Goal: Communication & Community: Answer question/provide support

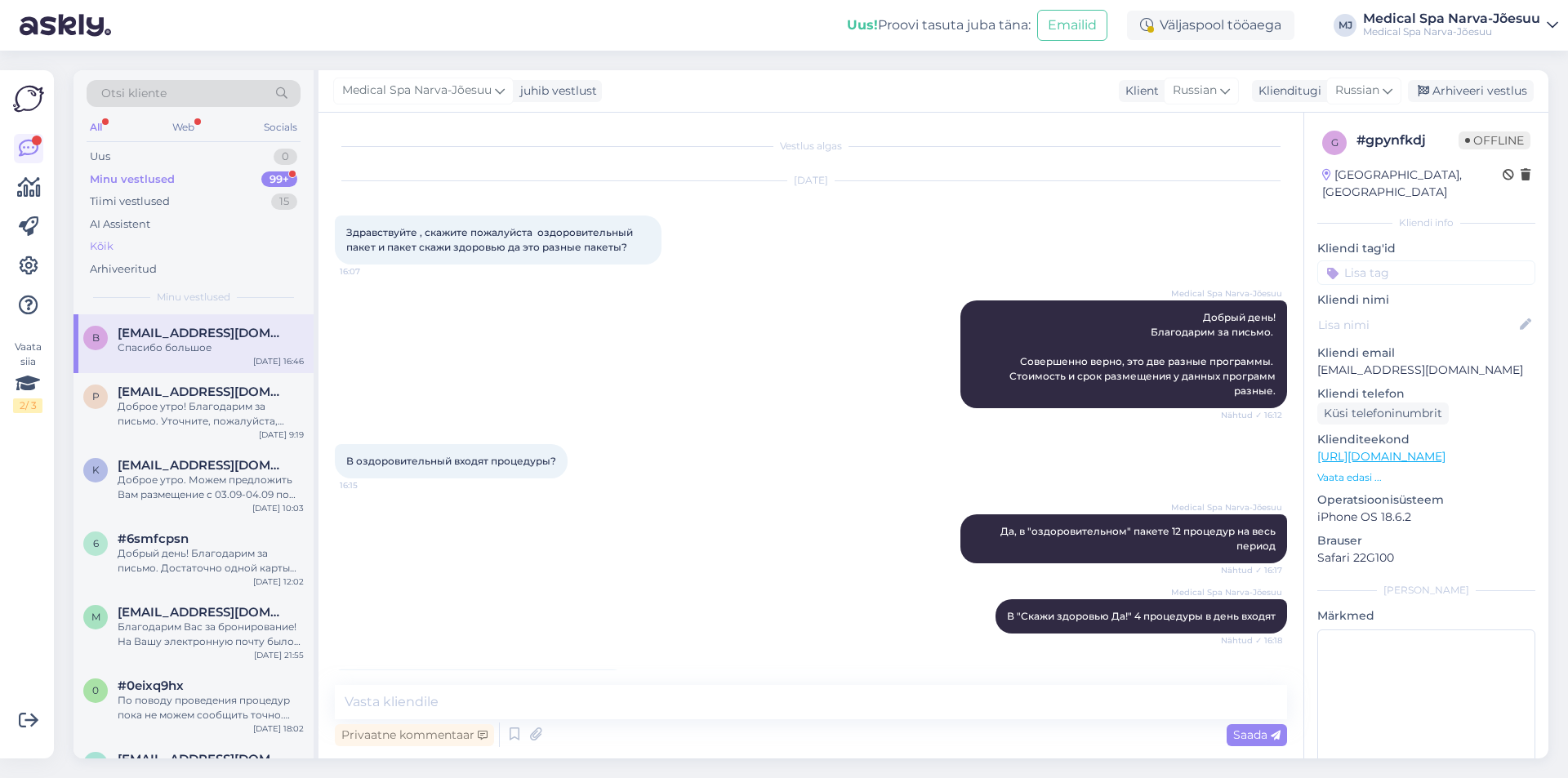
scroll to position [956, 0]
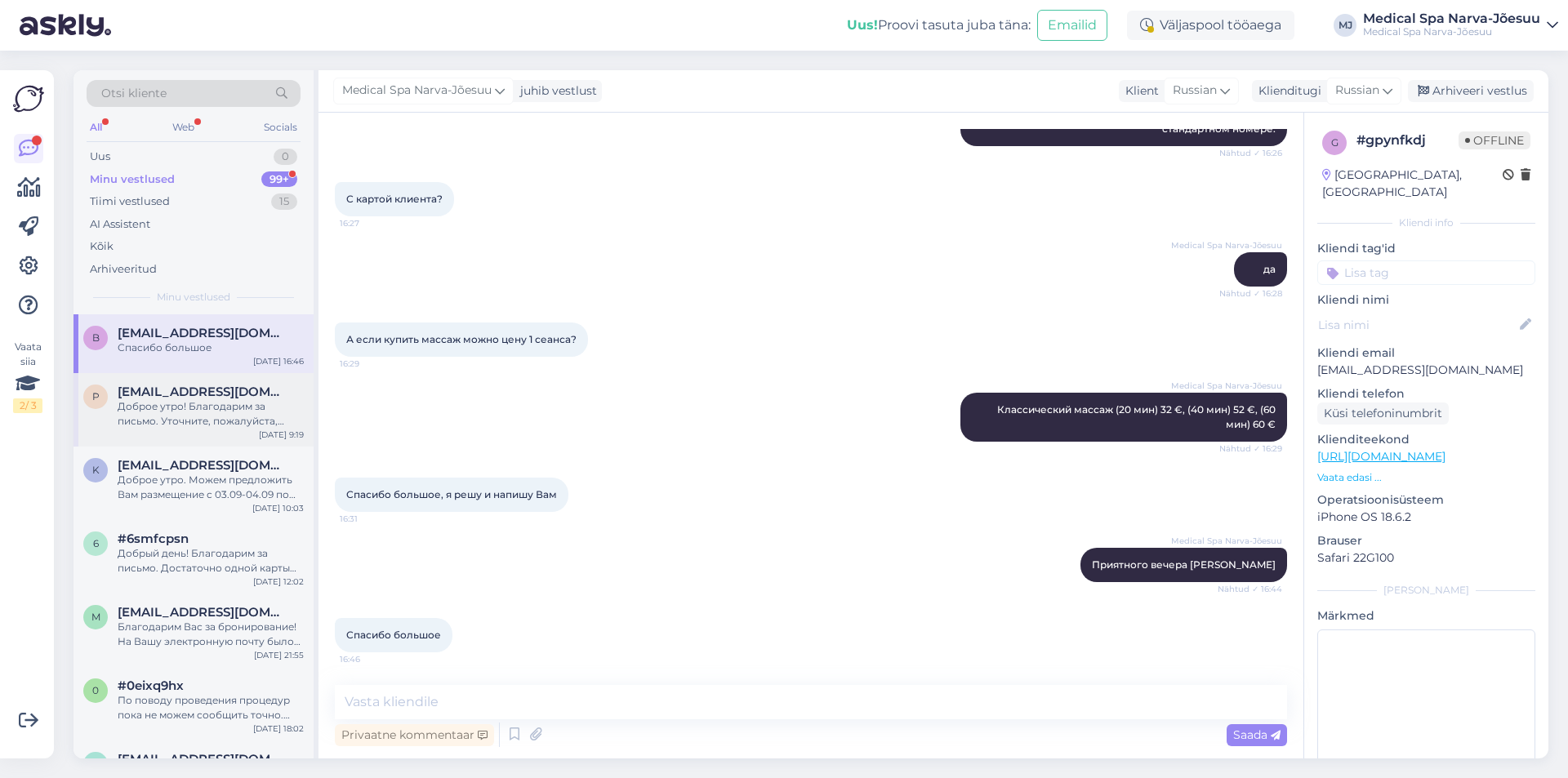
click at [164, 392] on span "[EMAIL_ADDRESS][DOMAIN_NAME]" at bounding box center [202, 392] width 170 height 15
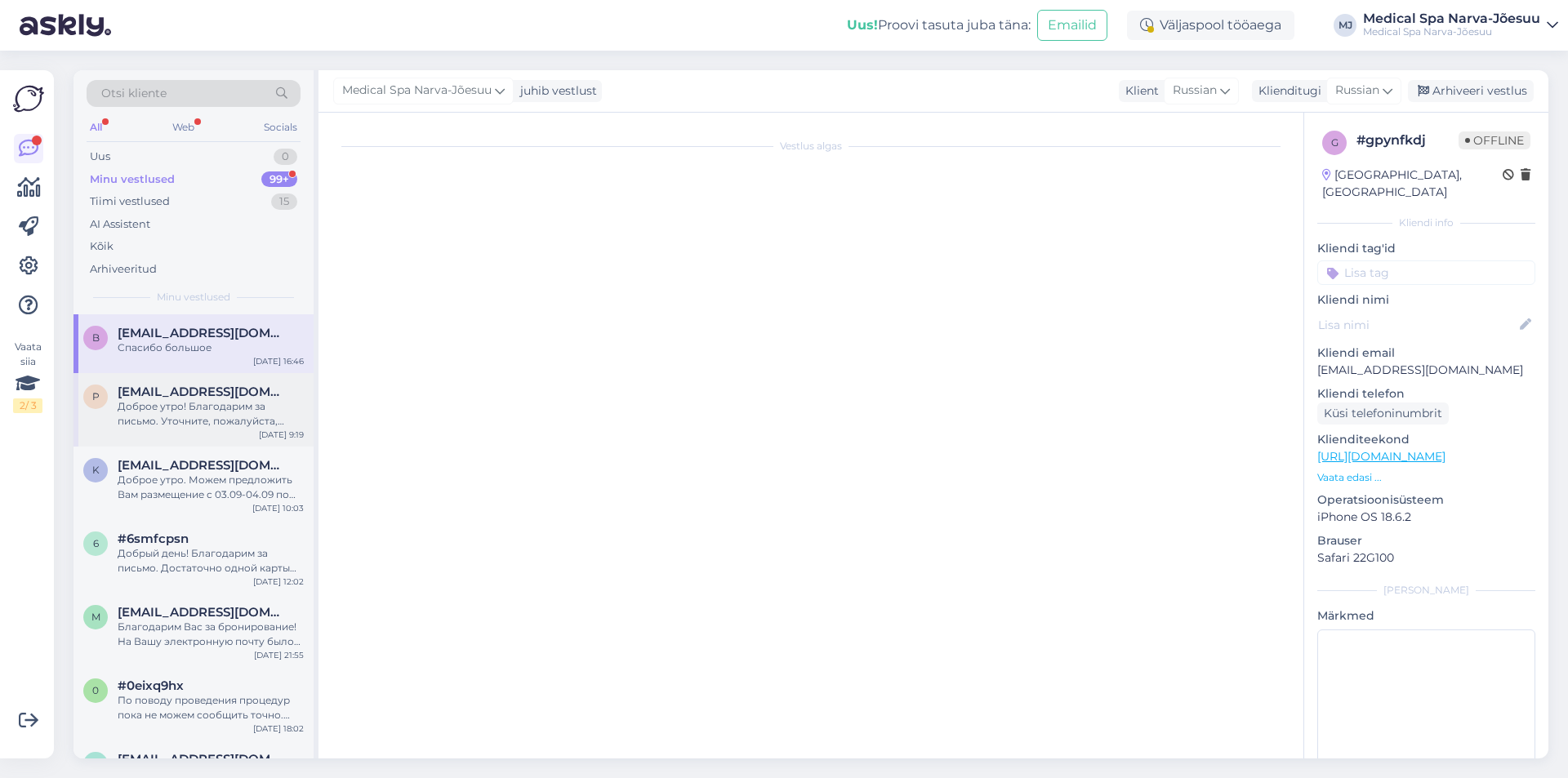
scroll to position [0, 0]
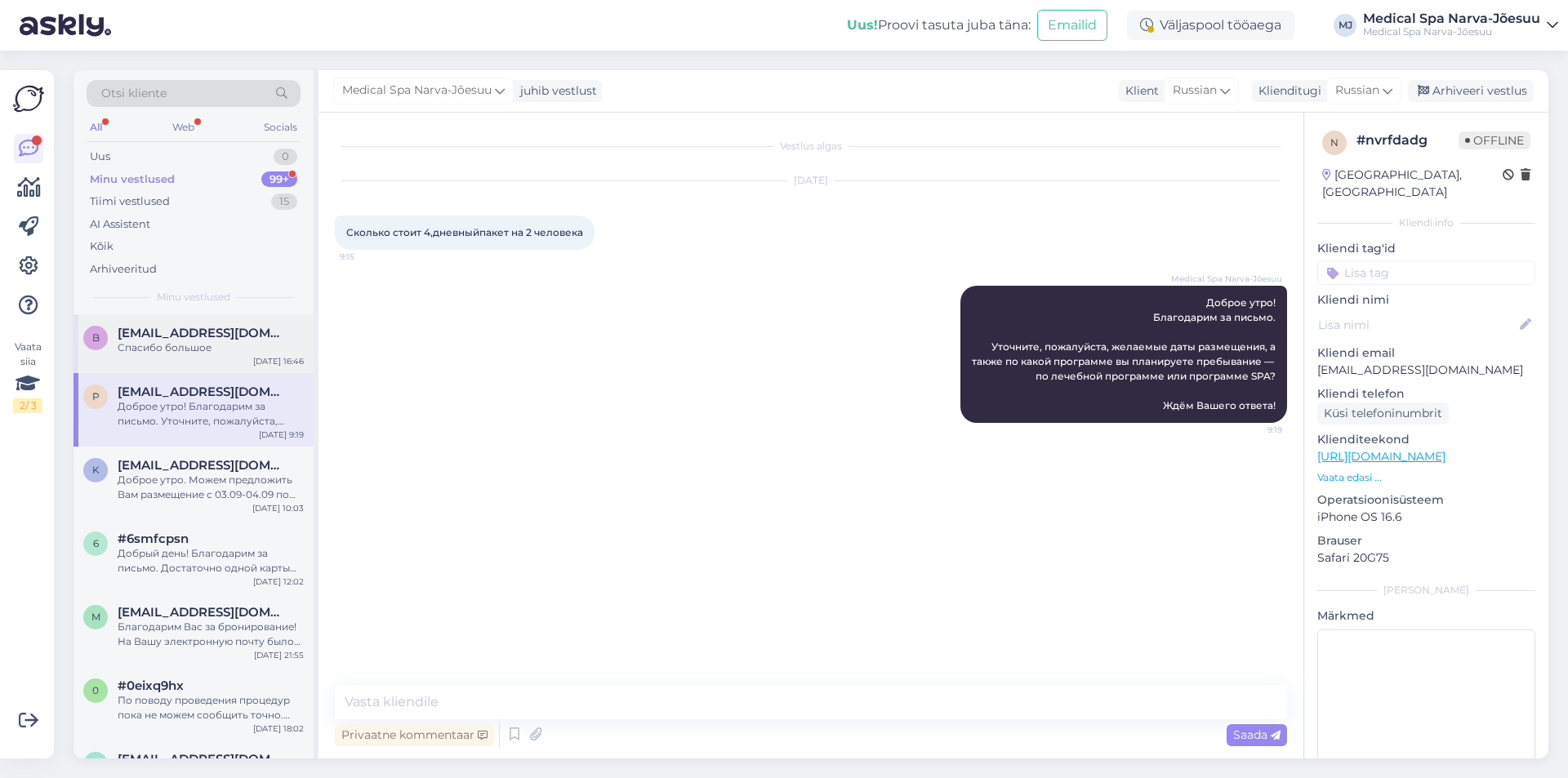
click at [171, 342] on div "Спасибо большое" at bounding box center [210, 348] width 186 height 15
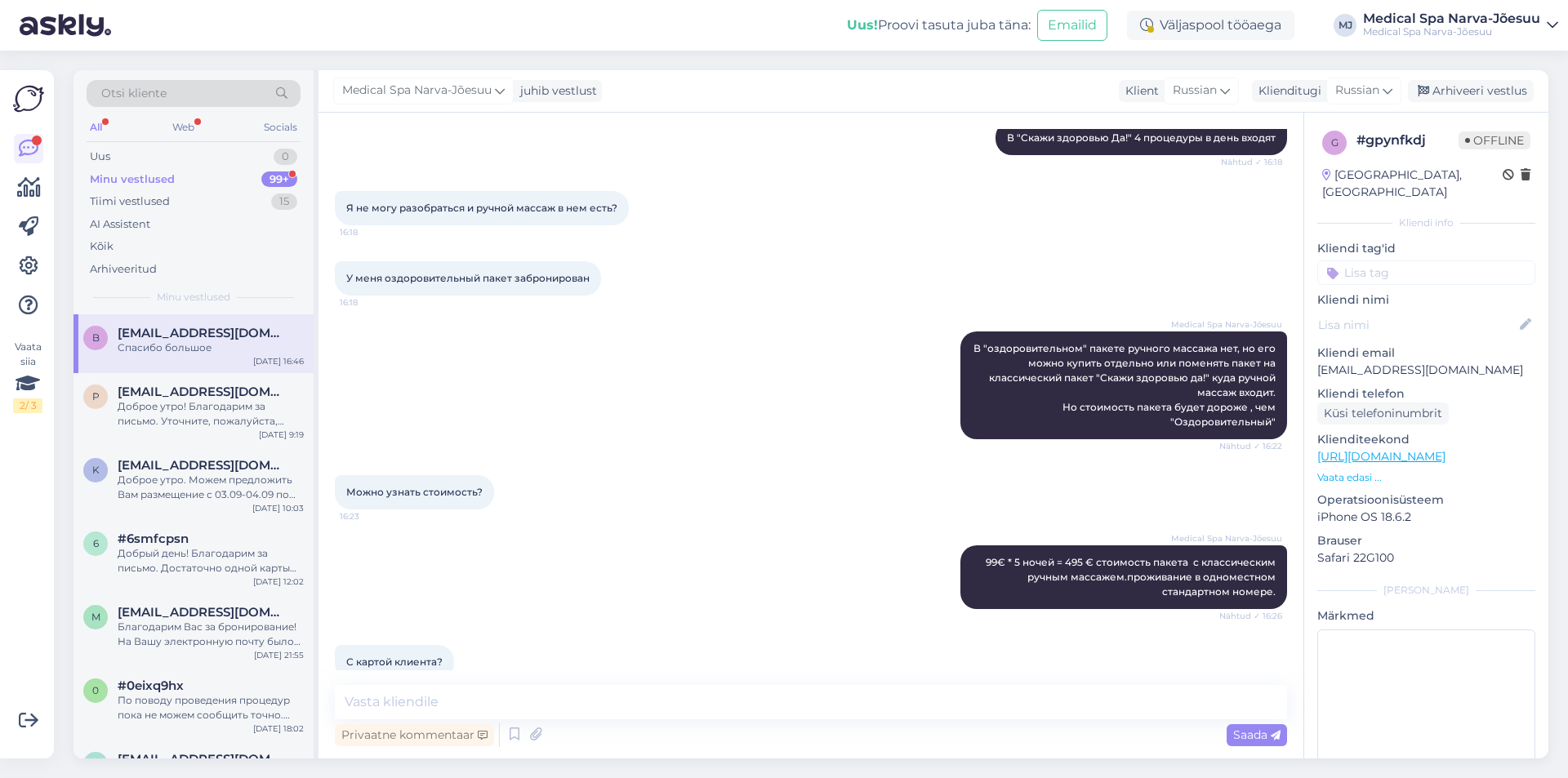
scroll to position [466, 0]
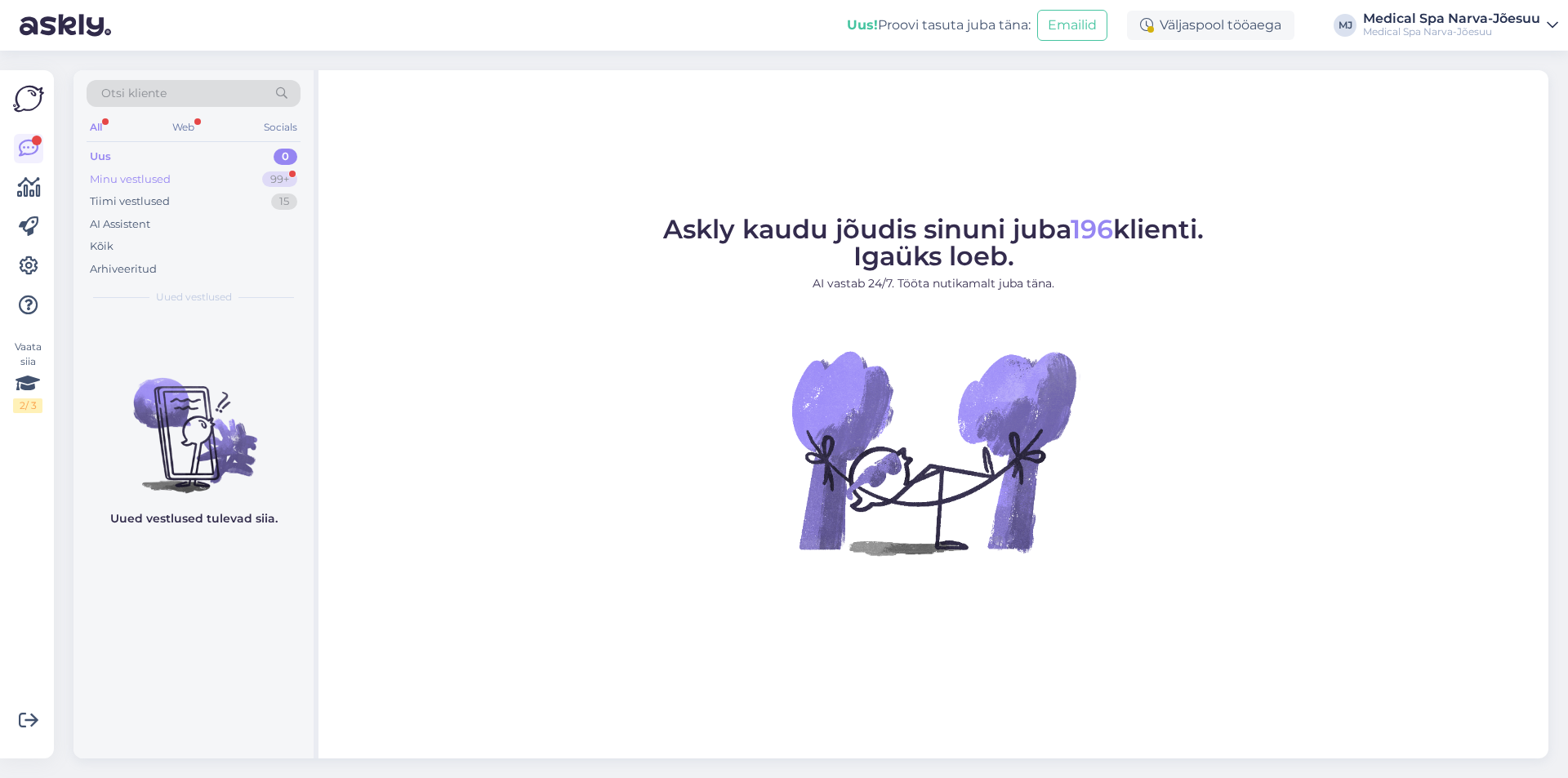
click at [125, 179] on div "Minu vestlused" at bounding box center [130, 179] width 80 height 16
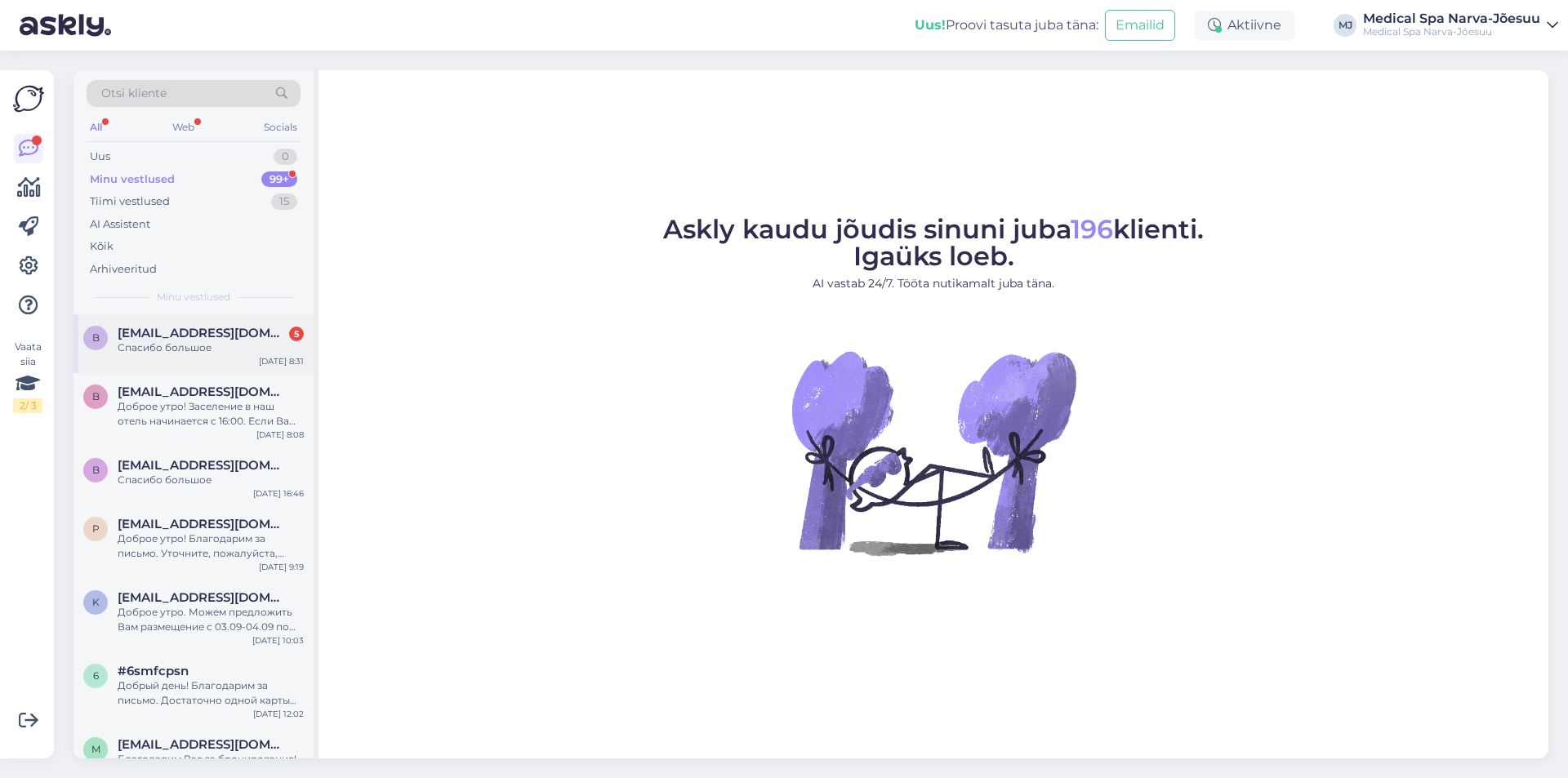
click at [196, 356] on div "b brigitta5@list.ru 5 Спасибо большое Sep 4 8:31" at bounding box center [194, 344] width 240 height 59
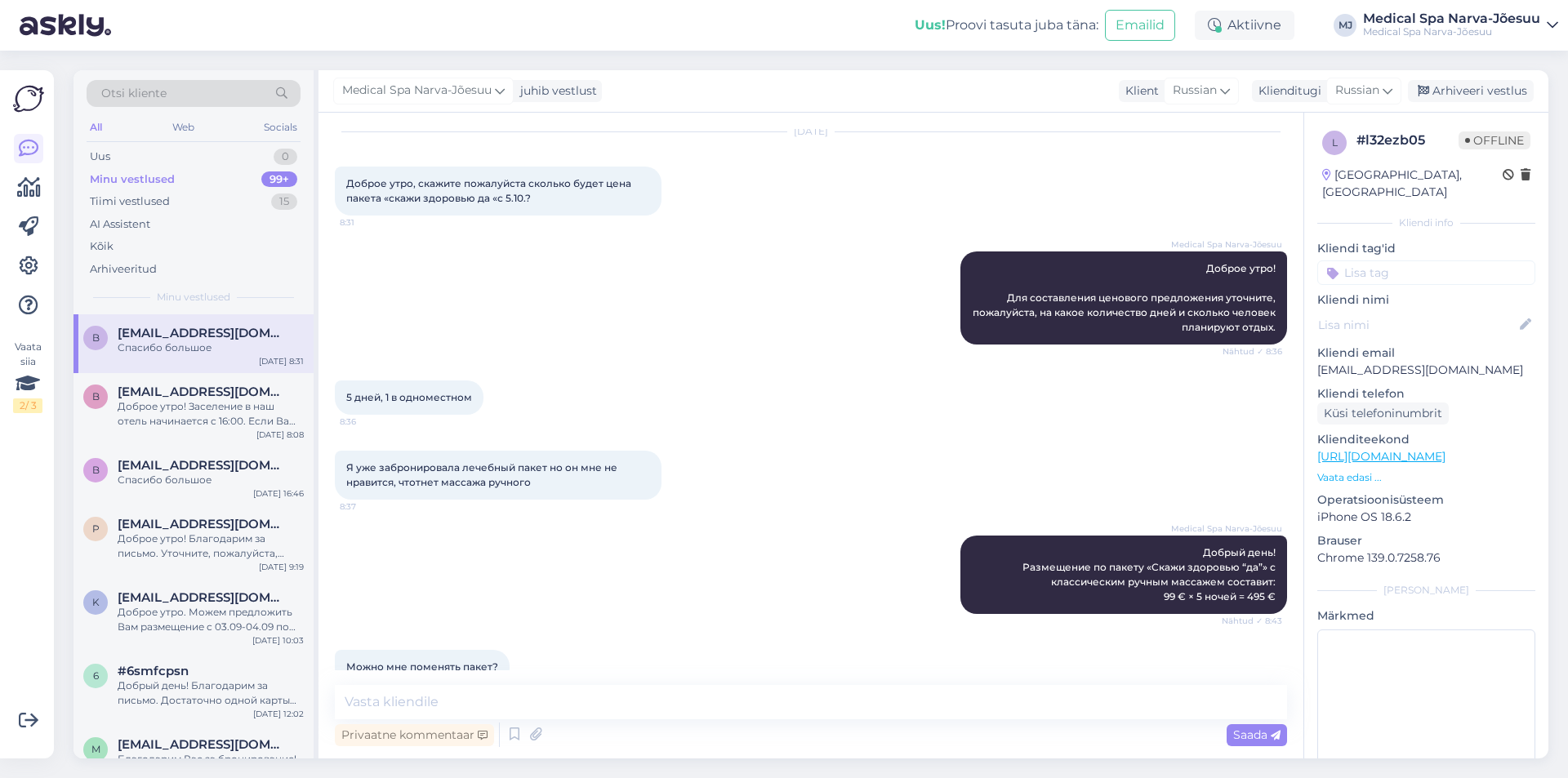
scroll to position [1067, 0]
